Goal: Task Accomplishment & Management: Use online tool/utility

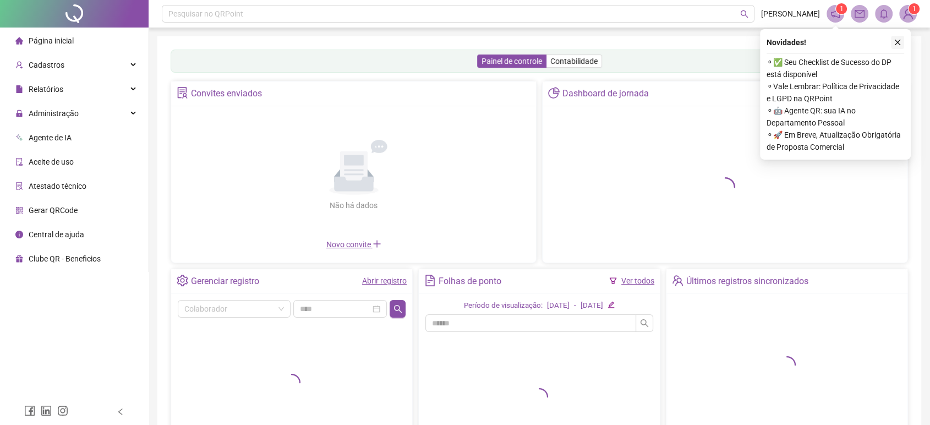
click at [895, 38] on button "button" at bounding box center [897, 42] width 13 height 13
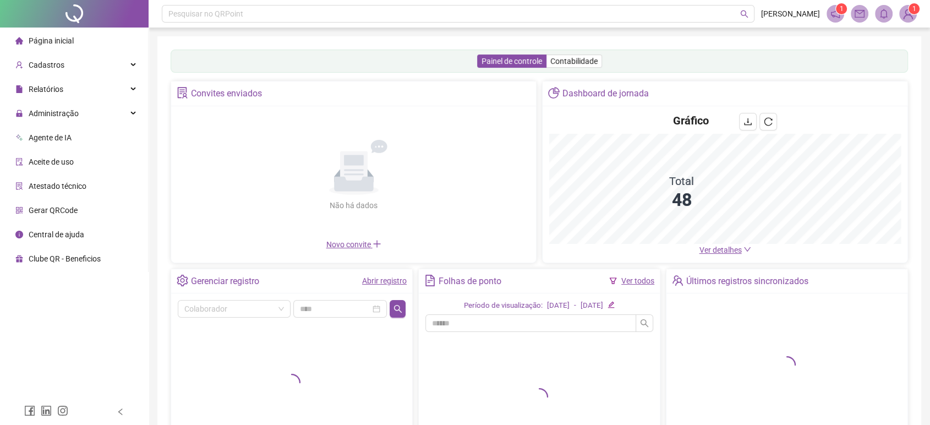
click at [71, 100] on ul "Página inicial Cadastros Relatórios Administração Agente de IA Aceite de uso At…" at bounding box center [74, 150] width 149 height 244
click at [74, 95] on div "Relatórios" at bounding box center [74, 89] width 144 height 22
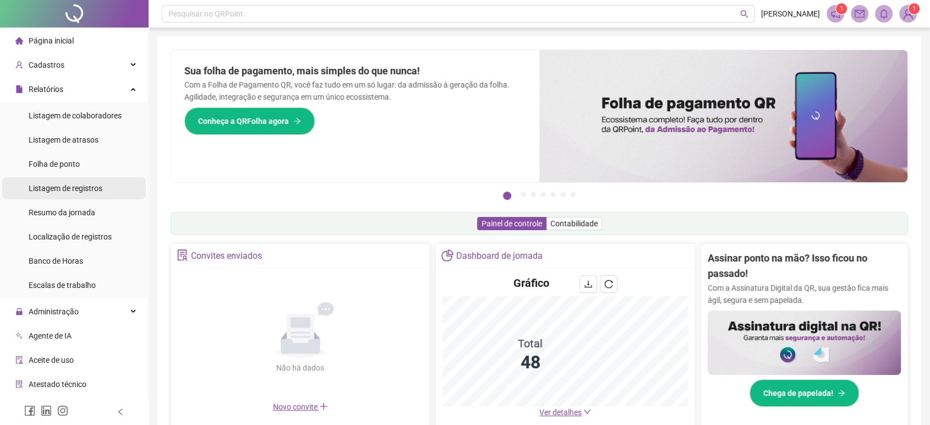
click at [92, 193] on span "Listagem de registros" at bounding box center [66, 188] width 74 height 9
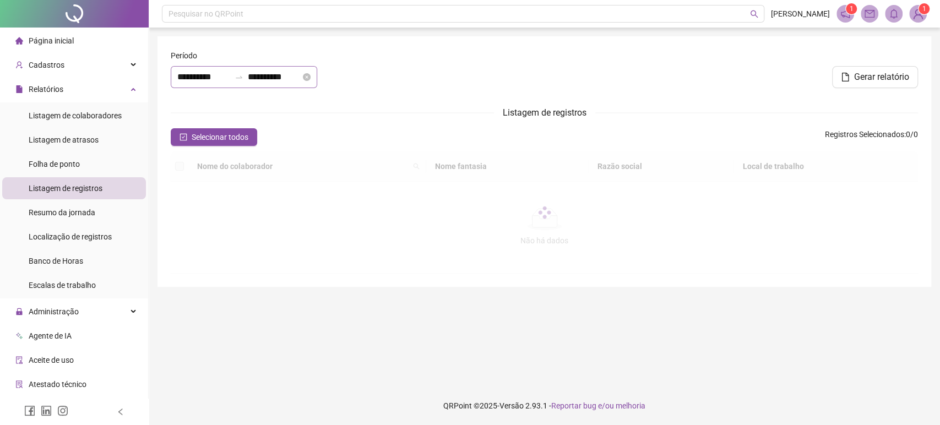
type input "**********"
click at [253, 83] on div "**********" at bounding box center [244, 77] width 146 height 22
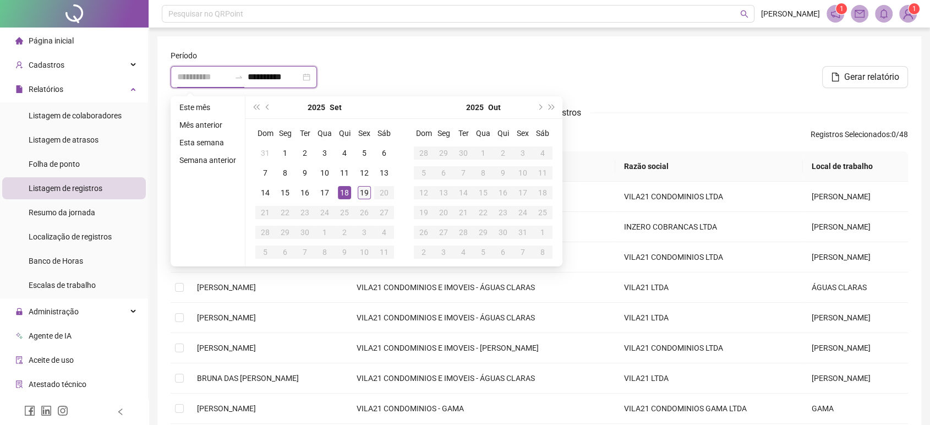
type input "**********"
click at [364, 194] on div "19" at bounding box center [364, 192] width 13 height 13
type input "**********"
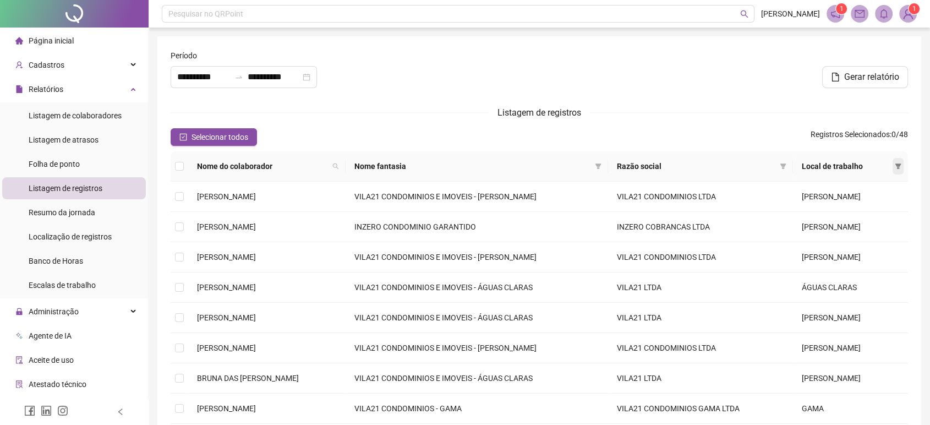
click at [899, 166] on icon "filter" at bounding box center [899, 166] width 6 height 6
click at [867, 204] on span "GAMA" at bounding box center [859, 205] width 72 height 12
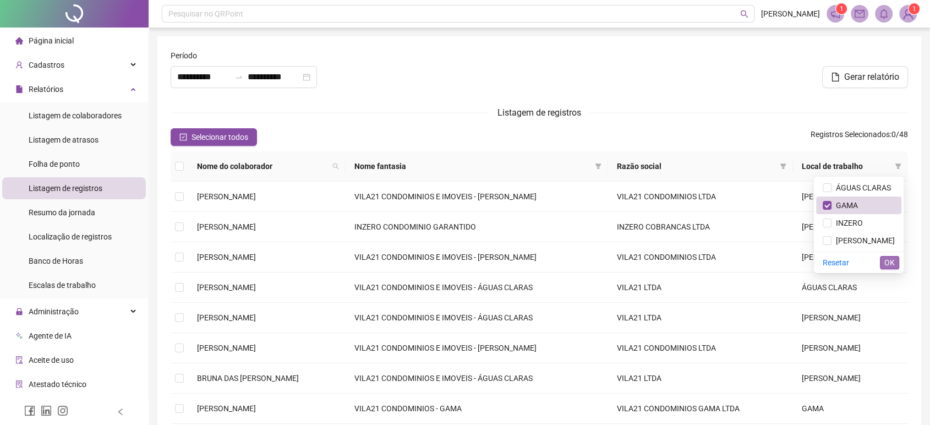
click at [891, 259] on span "OK" at bounding box center [890, 262] width 10 height 12
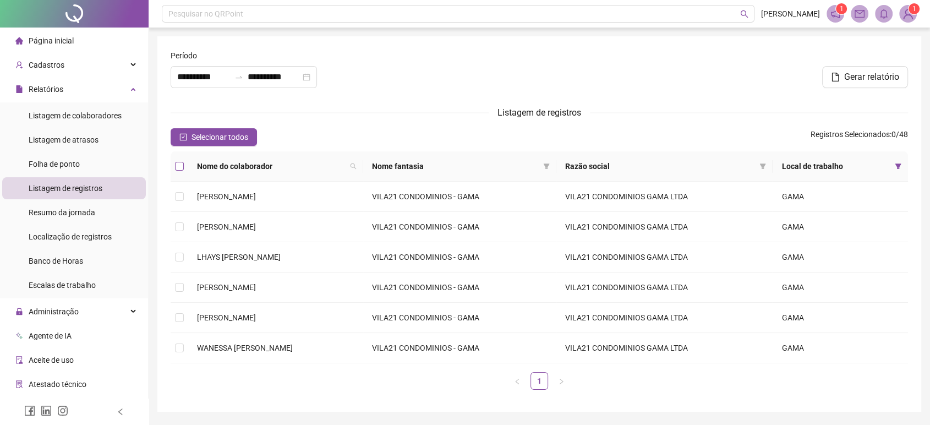
click at [182, 161] on label at bounding box center [179, 166] width 9 height 12
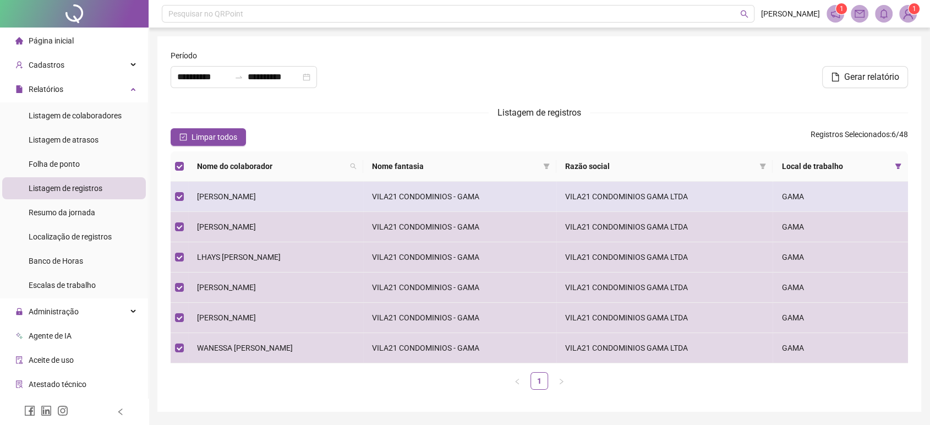
click at [233, 199] on span "[PERSON_NAME]" at bounding box center [226, 196] width 59 height 9
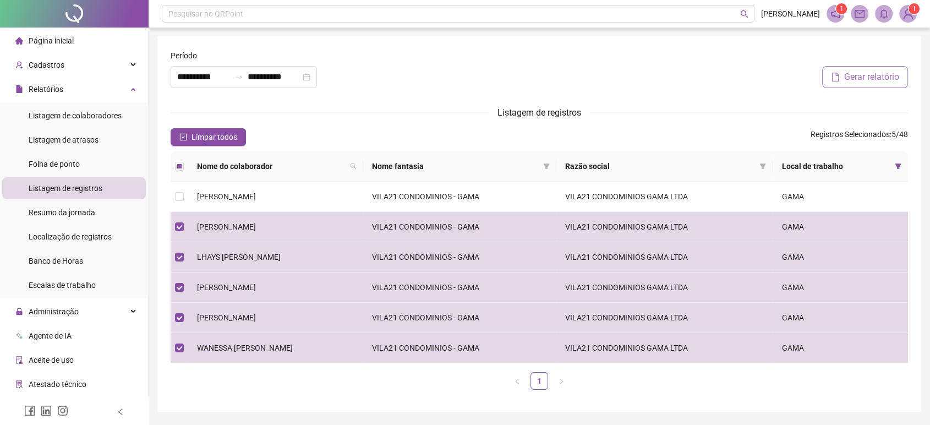
click at [832, 77] on icon "file" at bounding box center [835, 77] width 9 height 9
click at [69, 173] on div "Folha de ponto" at bounding box center [54, 164] width 51 height 22
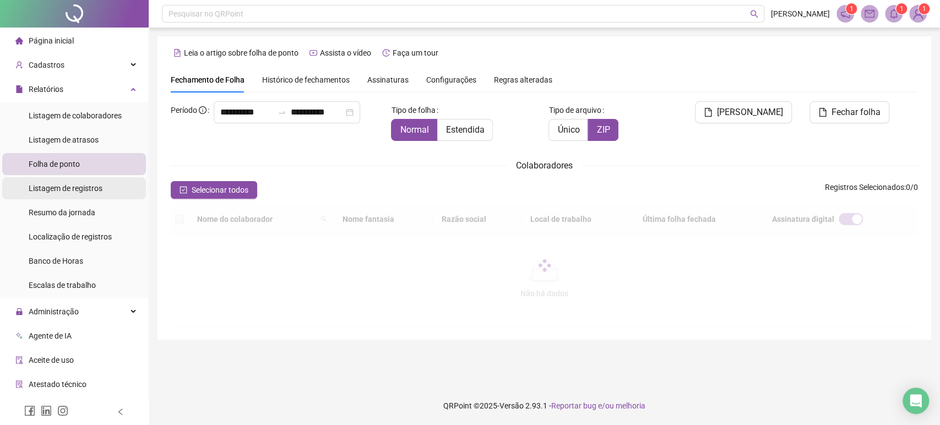
click at [77, 199] on div "Listagem de registros" at bounding box center [66, 188] width 74 height 22
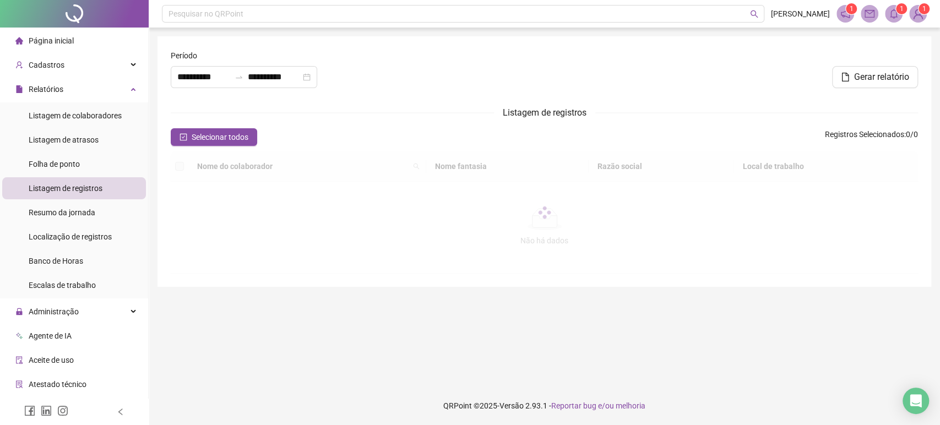
type input "**********"
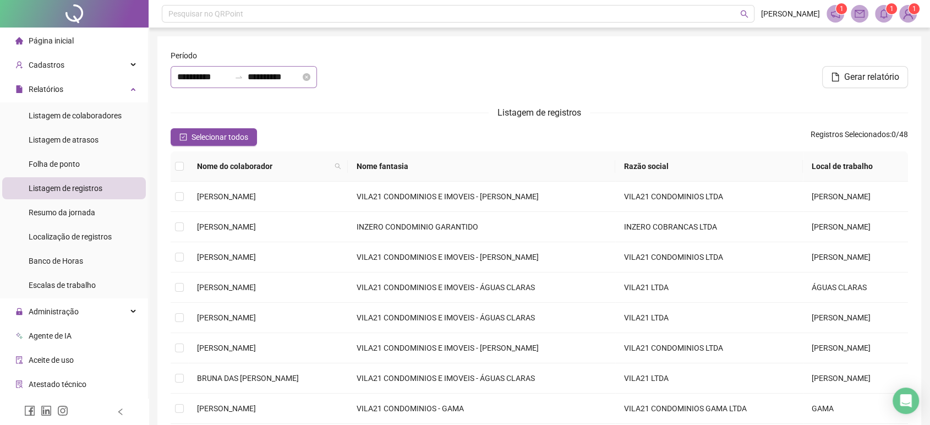
click at [247, 75] on div at bounding box center [239, 77] width 18 height 9
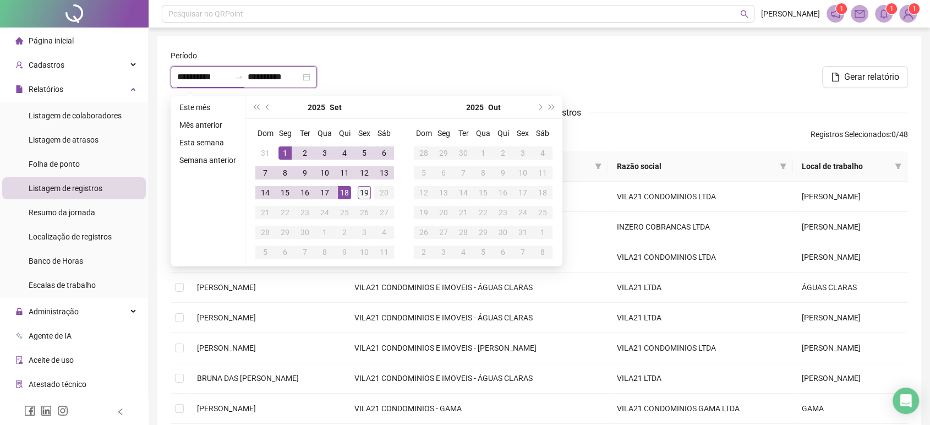
type input "**********"
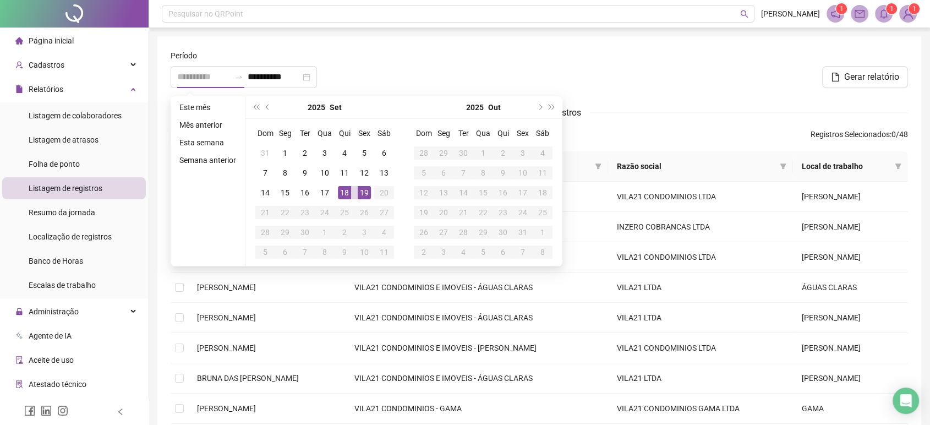
click at [372, 193] on td "19" at bounding box center [364, 193] width 20 height 20
type input "**********"
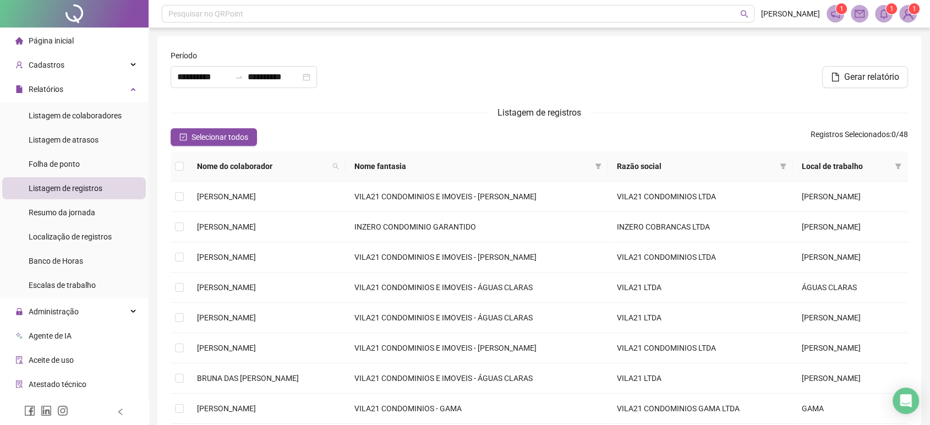
click at [911, 165] on div "Nome do colaborador Nome fantasia Razão social Local de trabalho [PERSON_NAME] …" at bounding box center [539, 335] width 746 height 368
click at [902, 164] on span at bounding box center [898, 166] width 11 height 17
click at [872, 184] on span "ÁGUAS CLARAS" at bounding box center [861, 187] width 59 height 9
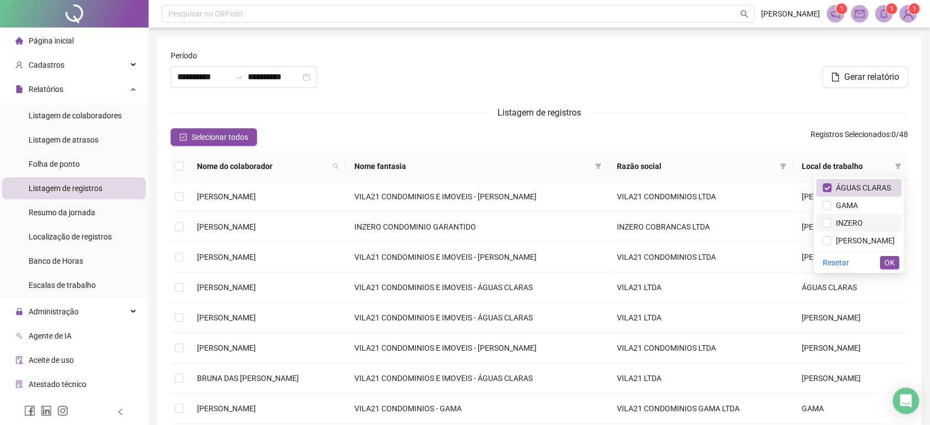
click at [852, 222] on span "INZERO" at bounding box center [847, 223] width 31 height 9
click at [850, 239] on span "[PERSON_NAME]" at bounding box center [863, 240] width 63 height 9
click at [892, 259] on span "OK" at bounding box center [890, 262] width 10 height 12
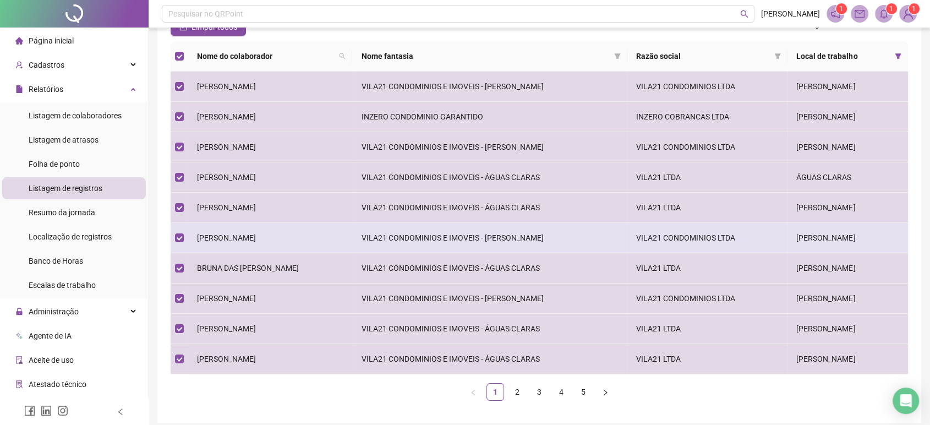
scroll to position [122, 0]
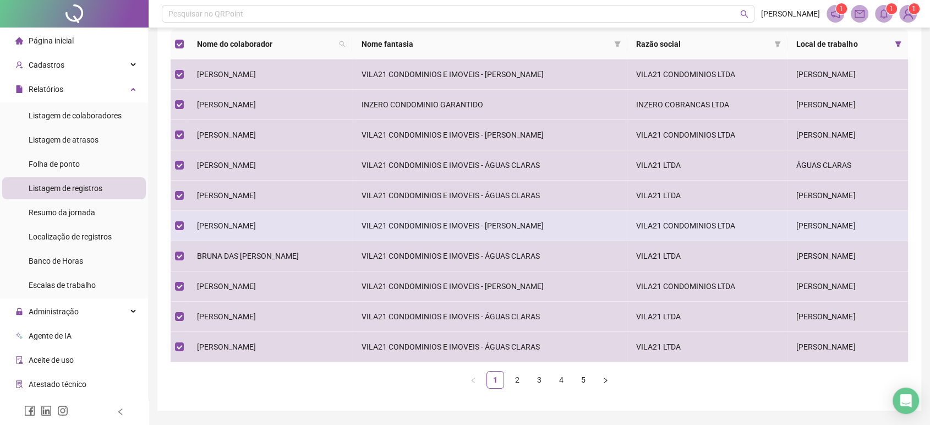
click at [308, 221] on td "[PERSON_NAME]" at bounding box center [270, 226] width 164 height 30
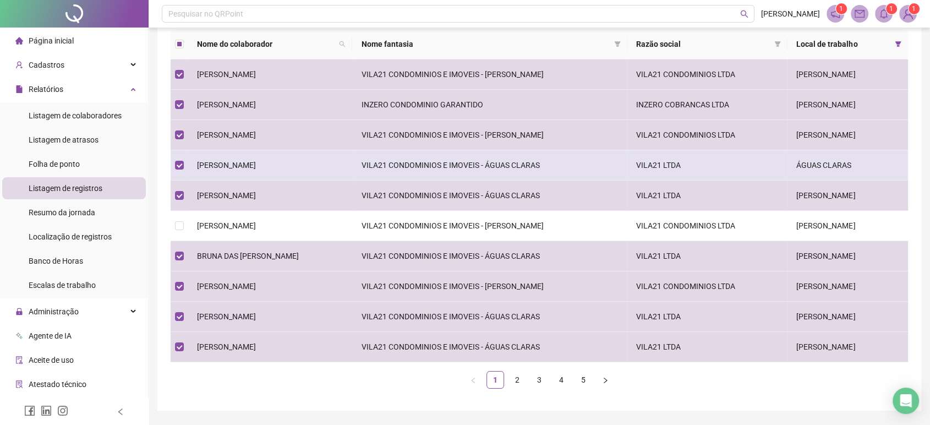
click at [254, 169] on span "[PERSON_NAME]" at bounding box center [226, 165] width 59 height 9
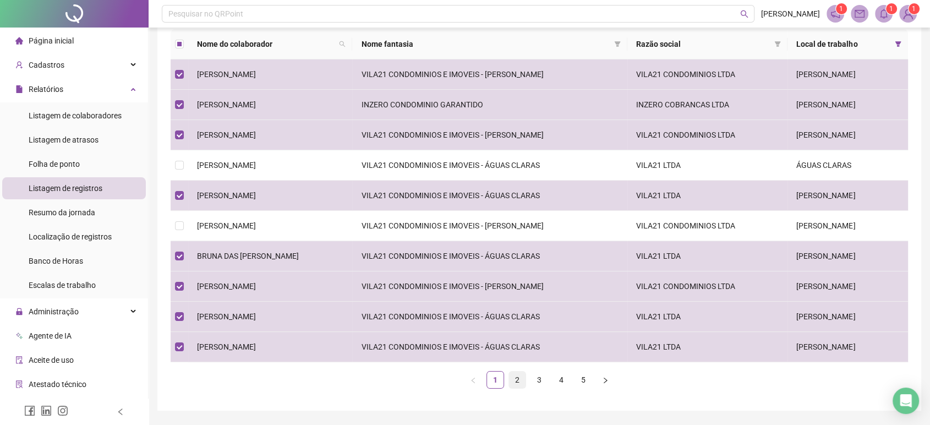
click at [516, 382] on link "2" at bounding box center [517, 380] width 17 height 17
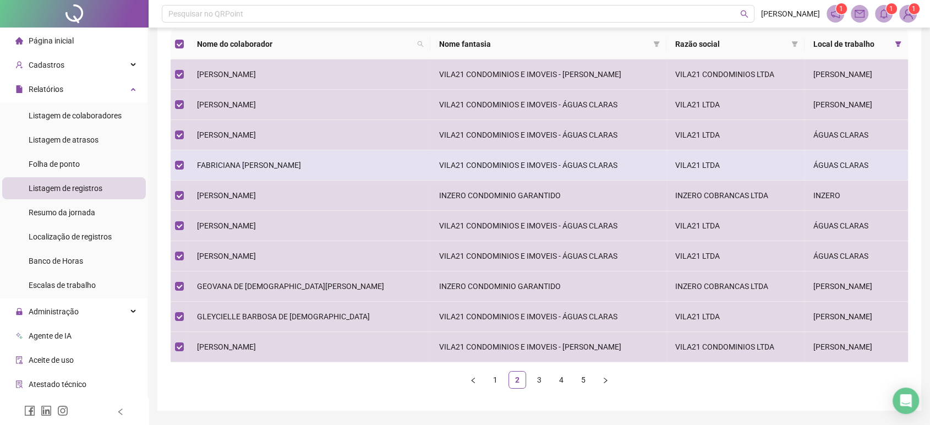
click at [233, 167] on span "FABRICIANA [PERSON_NAME]" at bounding box center [249, 165] width 104 height 9
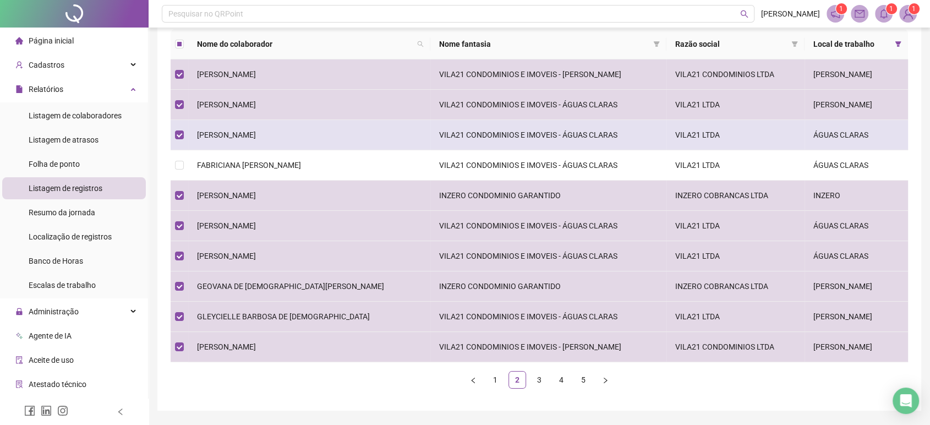
click at [229, 127] on td "[PERSON_NAME]" at bounding box center [309, 135] width 242 height 30
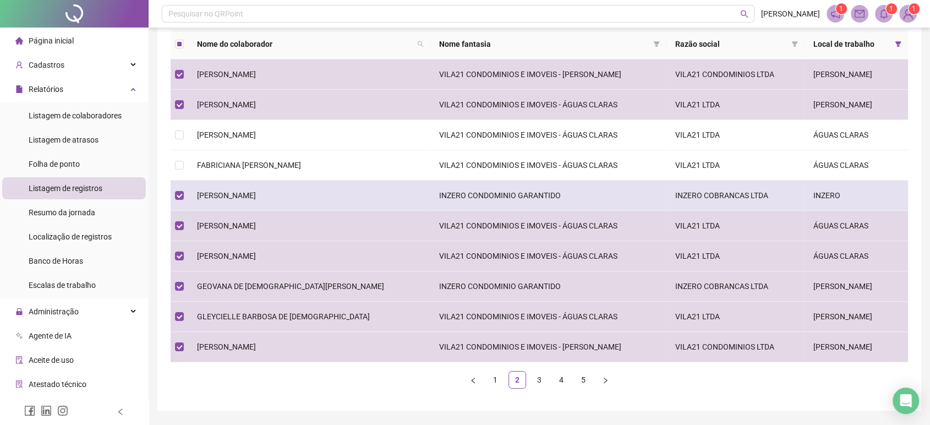
click at [235, 187] on td "[PERSON_NAME]" at bounding box center [309, 196] width 242 height 30
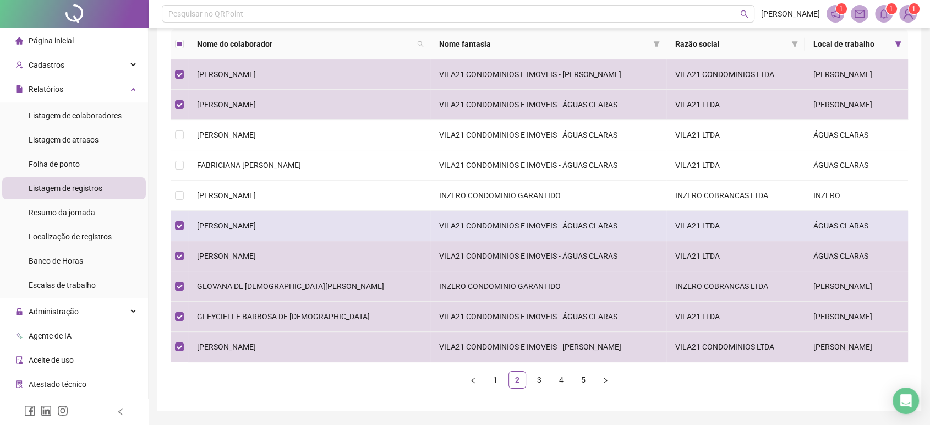
click at [244, 232] on td "[PERSON_NAME]" at bounding box center [309, 226] width 242 height 30
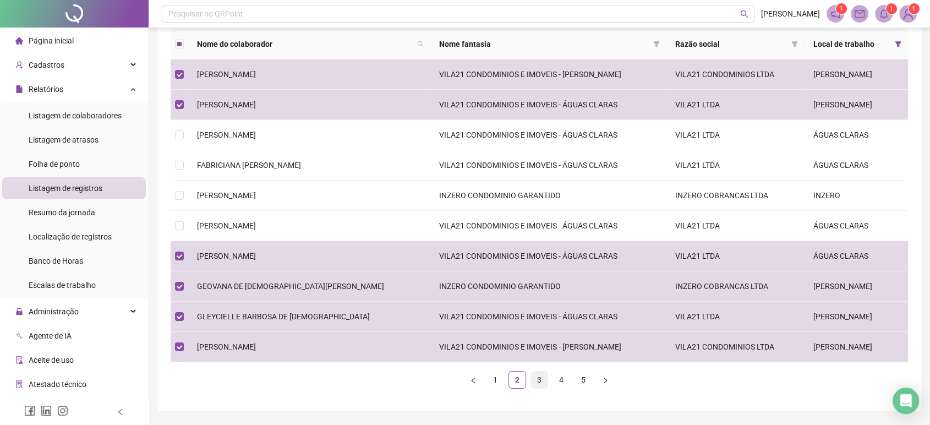
click at [531, 379] on link "3" at bounding box center [539, 380] width 17 height 17
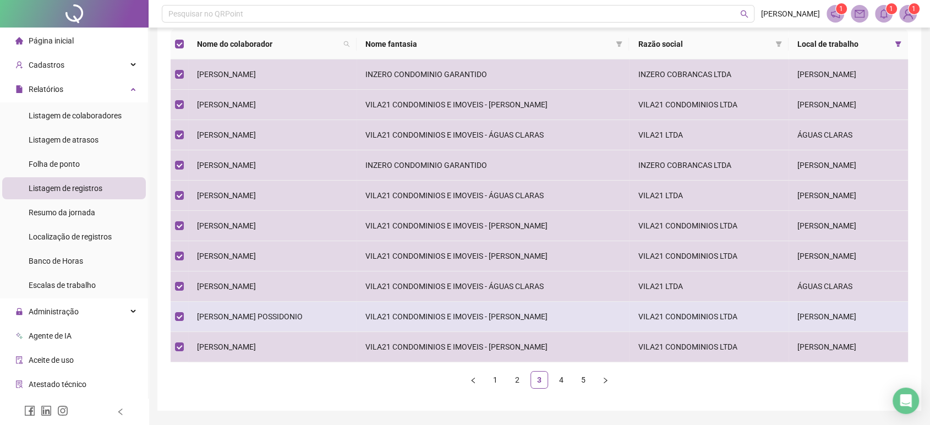
click at [296, 304] on td "[PERSON_NAME] POSSIDONIO" at bounding box center [272, 317] width 168 height 30
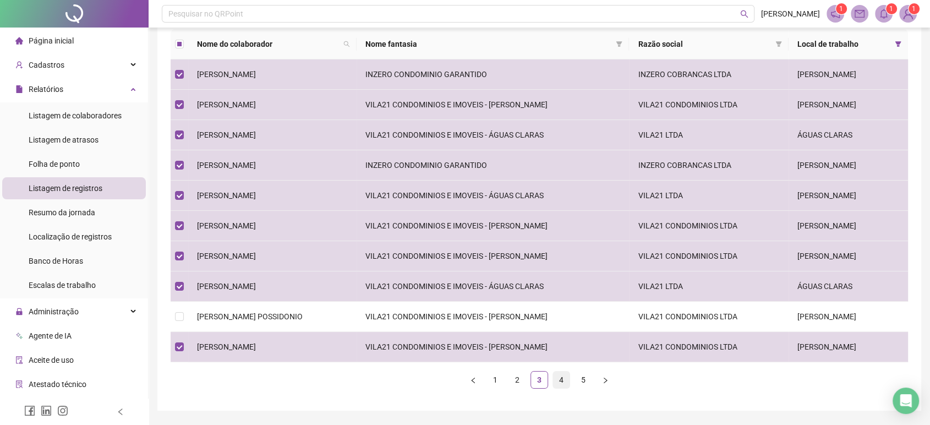
click at [563, 384] on link "4" at bounding box center [561, 380] width 17 height 17
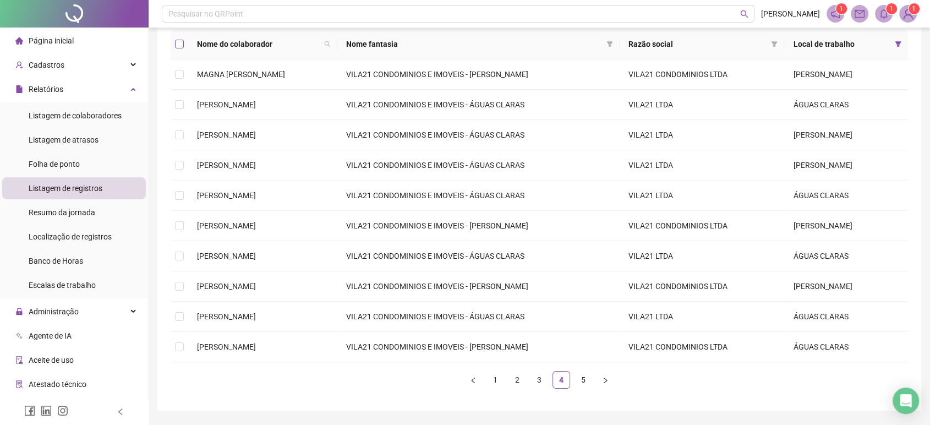
click at [177, 48] on label at bounding box center [179, 44] width 9 height 12
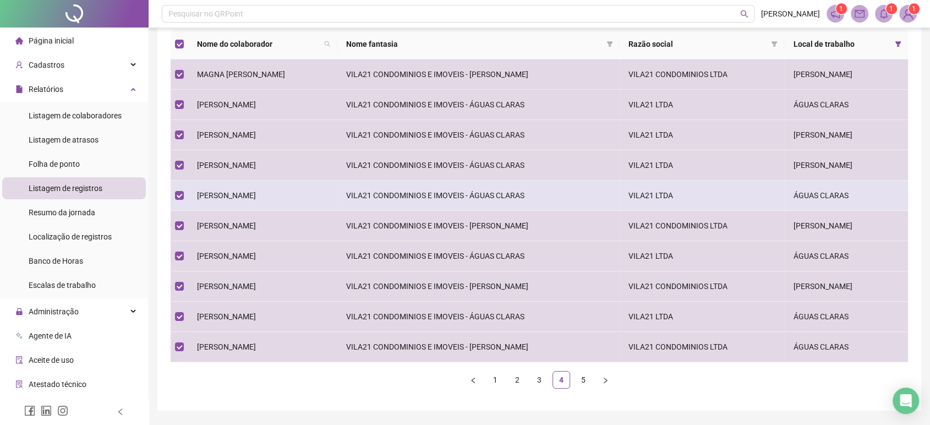
click at [231, 197] on span "[PERSON_NAME]" at bounding box center [226, 195] width 59 height 9
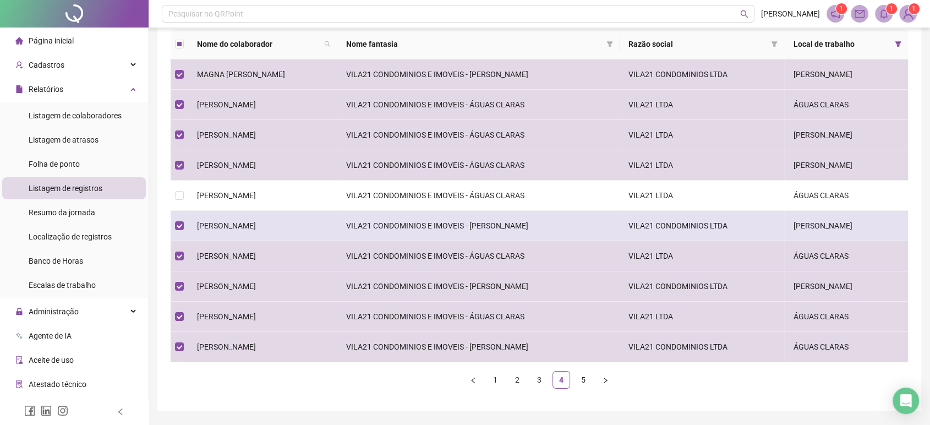
click at [231, 215] on td "[PERSON_NAME]" at bounding box center [262, 226] width 149 height 30
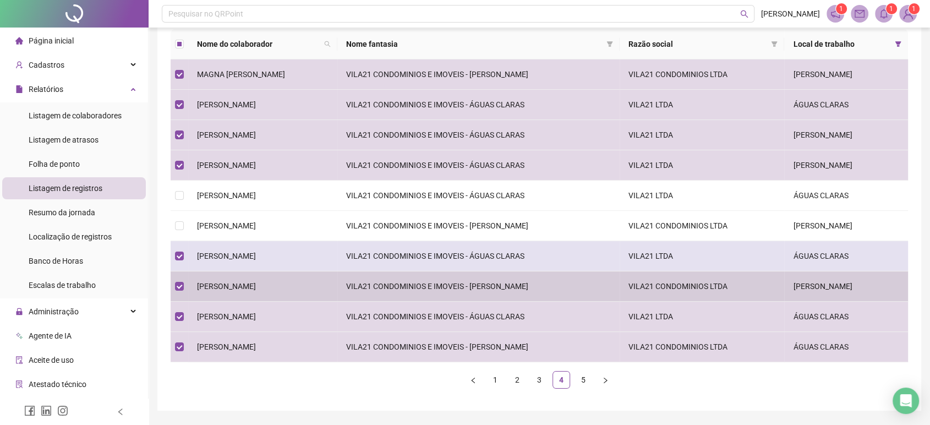
click at [264, 261] on td "[PERSON_NAME]" at bounding box center [262, 256] width 149 height 30
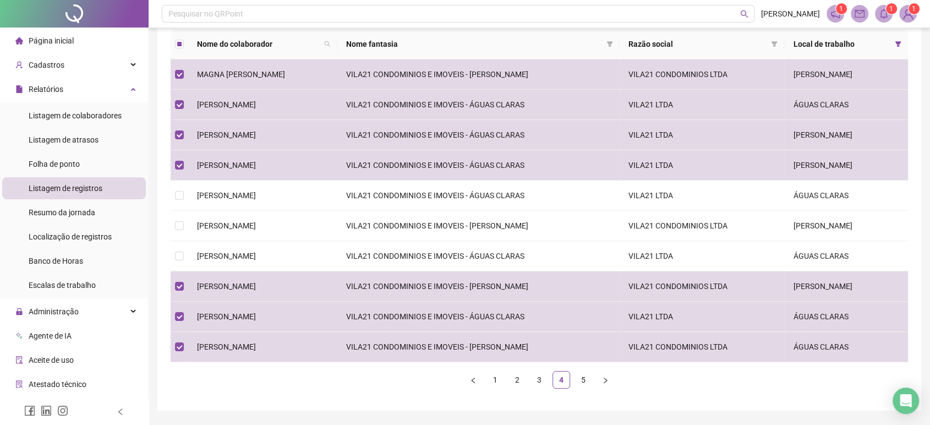
click at [588, 379] on link "5" at bounding box center [583, 380] width 17 height 17
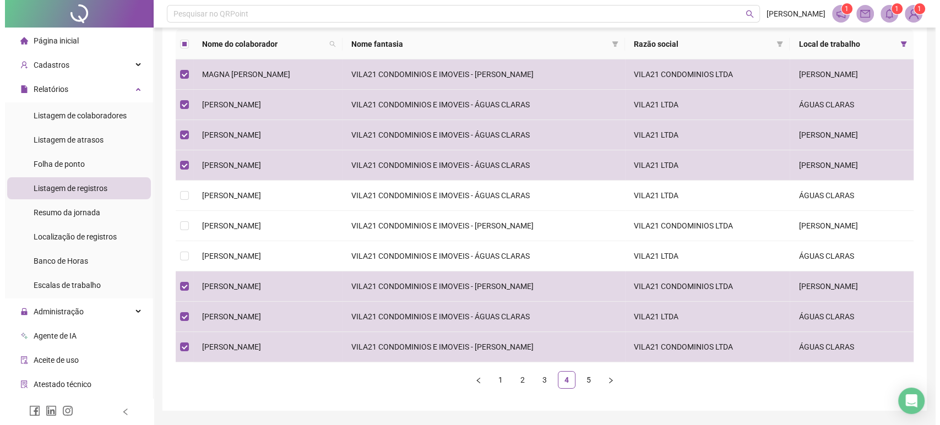
scroll to position [0, 0]
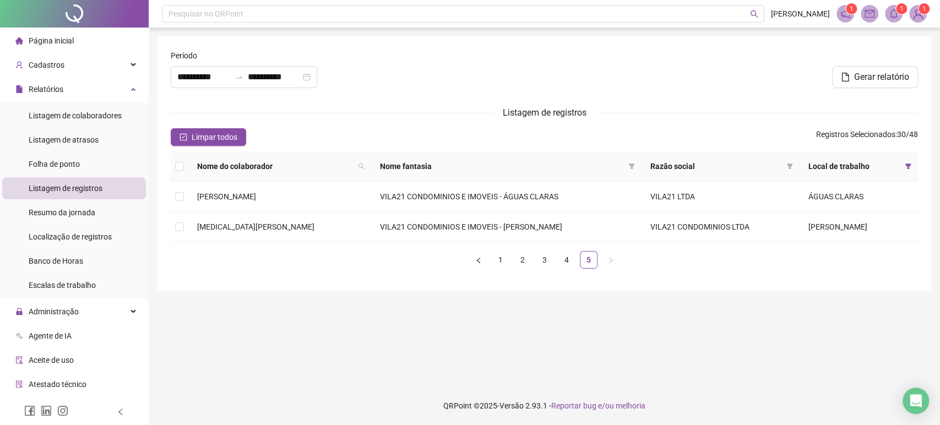
click at [172, 171] on th at bounding box center [180, 166] width 18 height 30
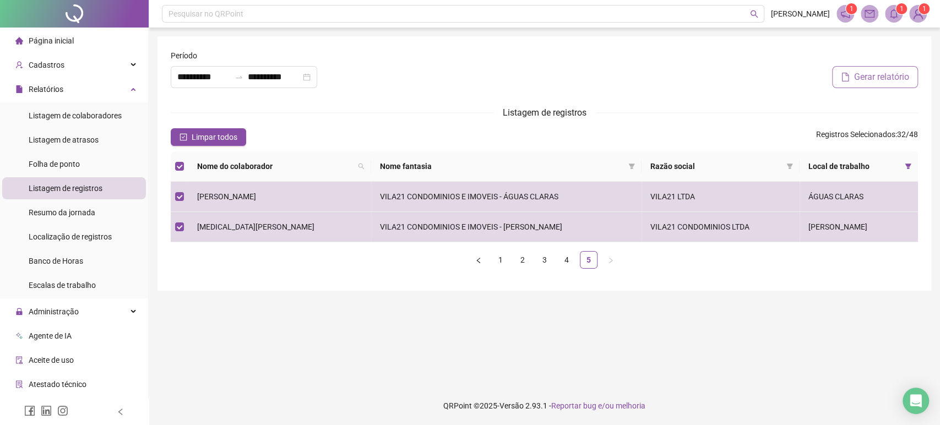
click at [885, 79] on span "Gerar relatório" at bounding box center [881, 76] width 55 height 13
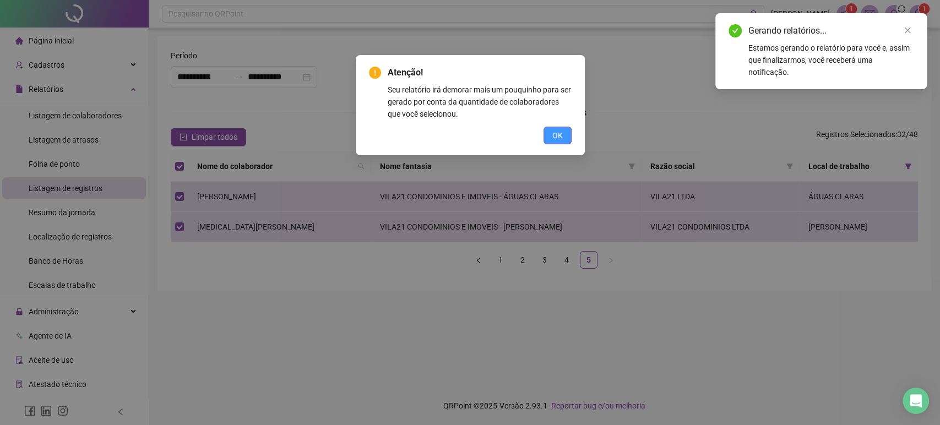
click at [555, 133] on span "OK" at bounding box center [557, 135] width 10 height 12
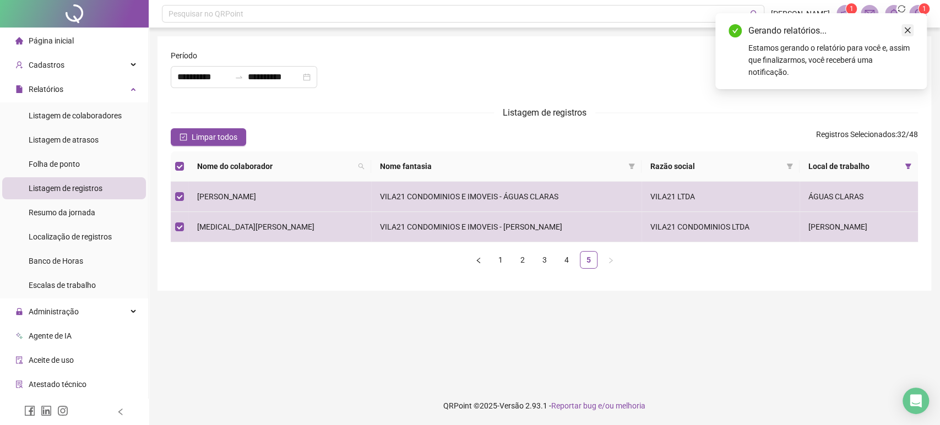
click at [909, 30] on icon "close" at bounding box center [907, 30] width 8 height 8
